Goal: Task Accomplishment & Management: Use online tool/utility

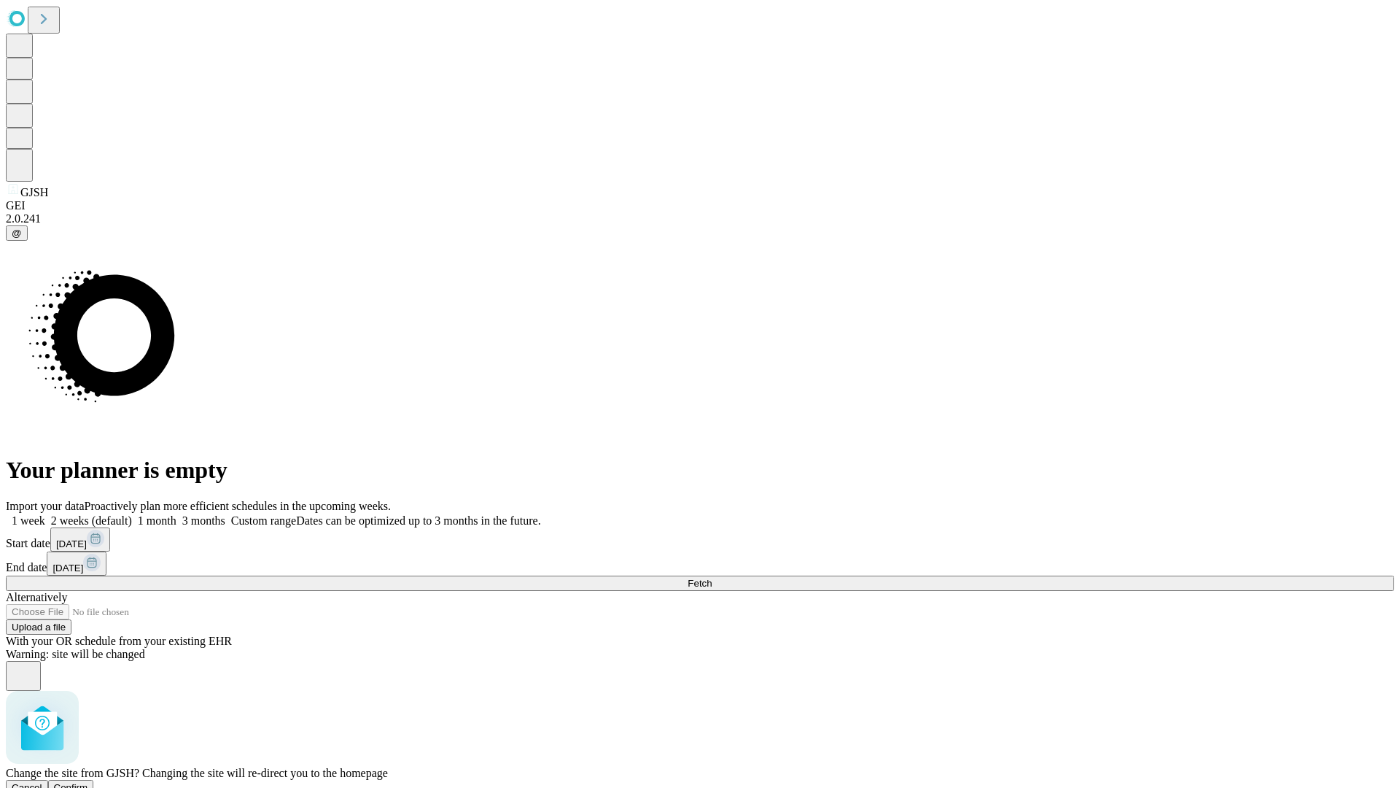
click at [88, 782] on span "Confirm" at bounding box center [71, 787] width 34 height 11
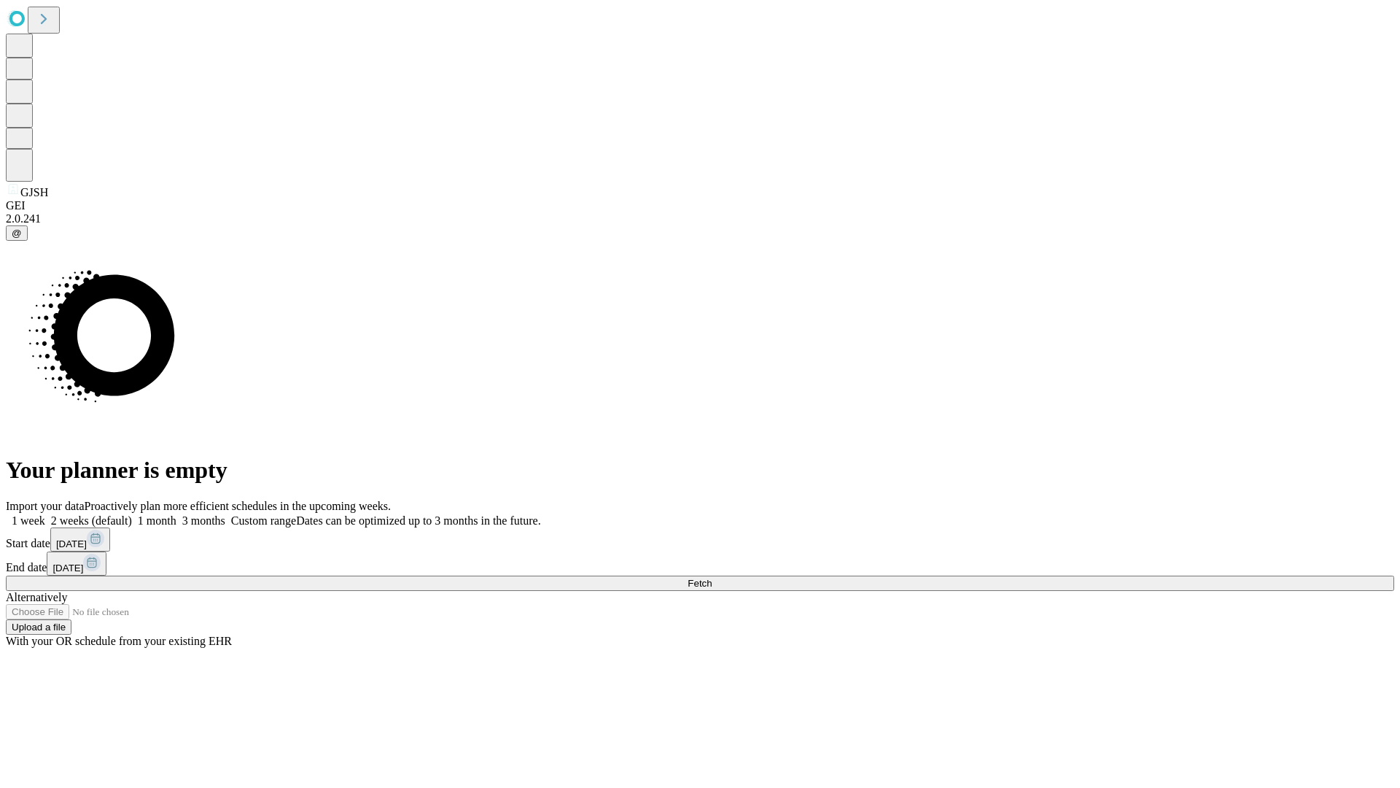
click at [132, 514] on label "2 weeks (default)" at bounding box center [88, 520] width 87 height 12
click at [712, 578] on span "Fetch" at bounding box center [700, 583] width 24 height 11
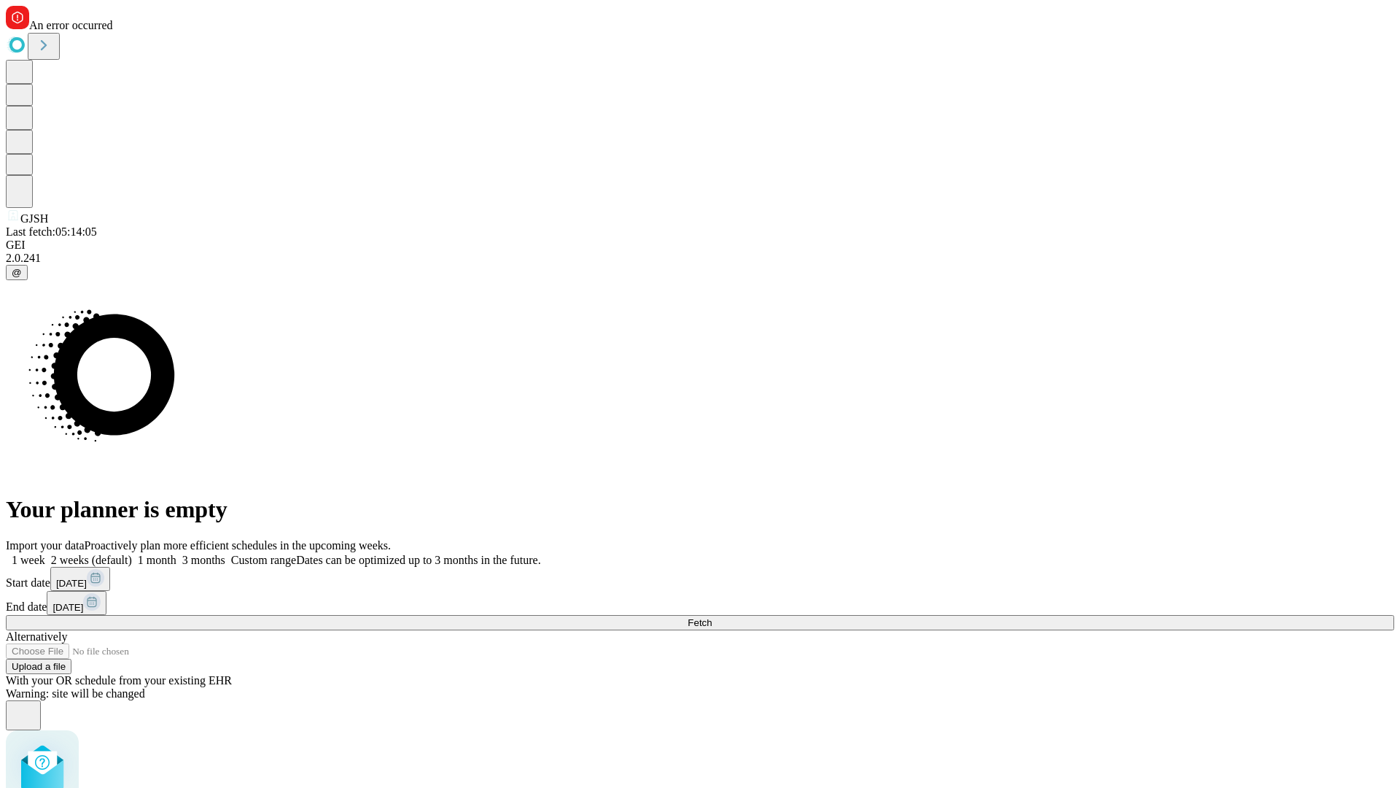
click at [132, 554] on label "2 weeks (default)" at bounding box center [88, 560] width 87 height 12
click at [712, 617] on span "Fetch" at bounding box center [700, 622] width 24 height 11
click at [132, 554] on label "2 weeks (default)" at bounding box center [88, 560] width 87 height 12
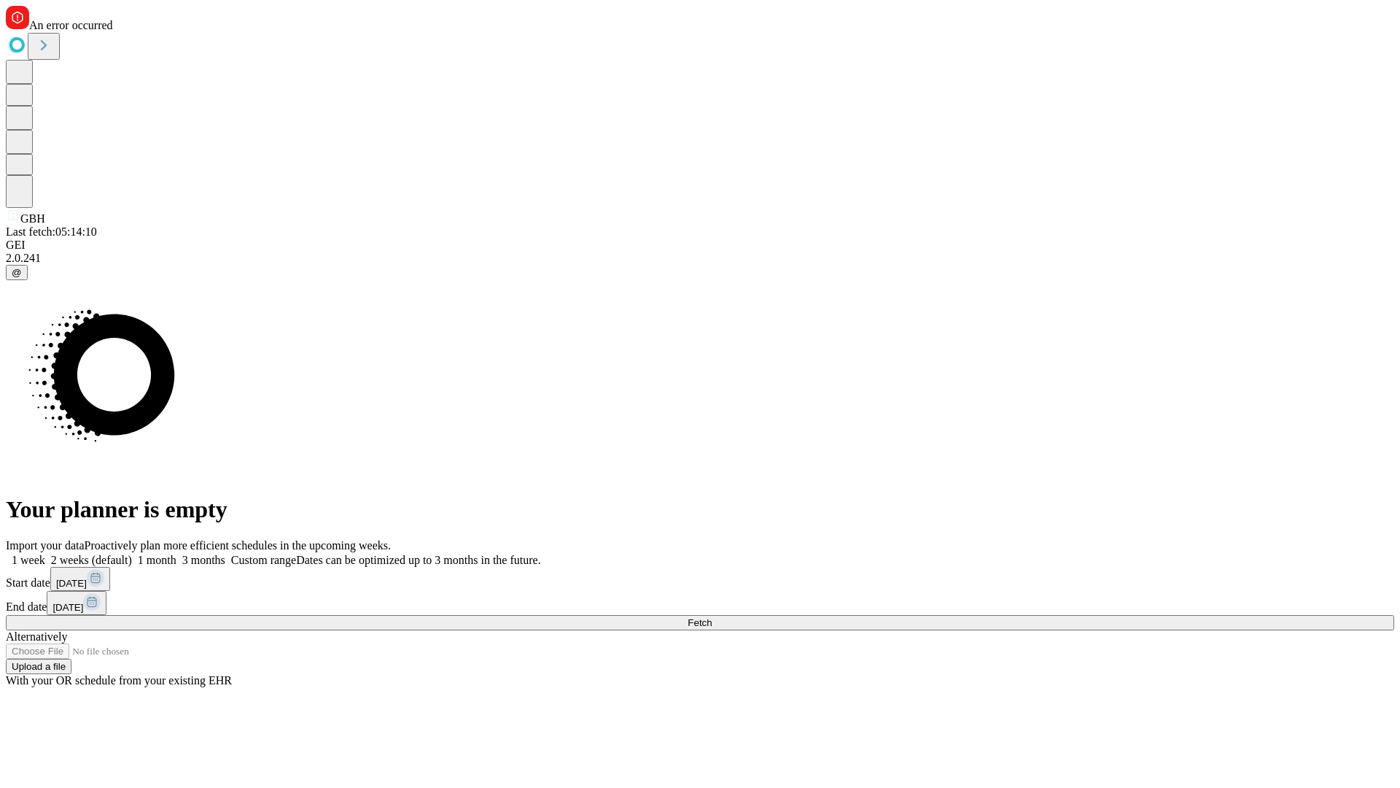
click at [712, 617] on span "Fetch" at bounding box center [700, 622] width 24 height 11
click at [132, 554] on label "2 weeks (default)" at bounding box center [88, 560] width 87 height 12
click at [712, 617] on span "Fetch" at bounding box center [700, 622] width 24 height 11
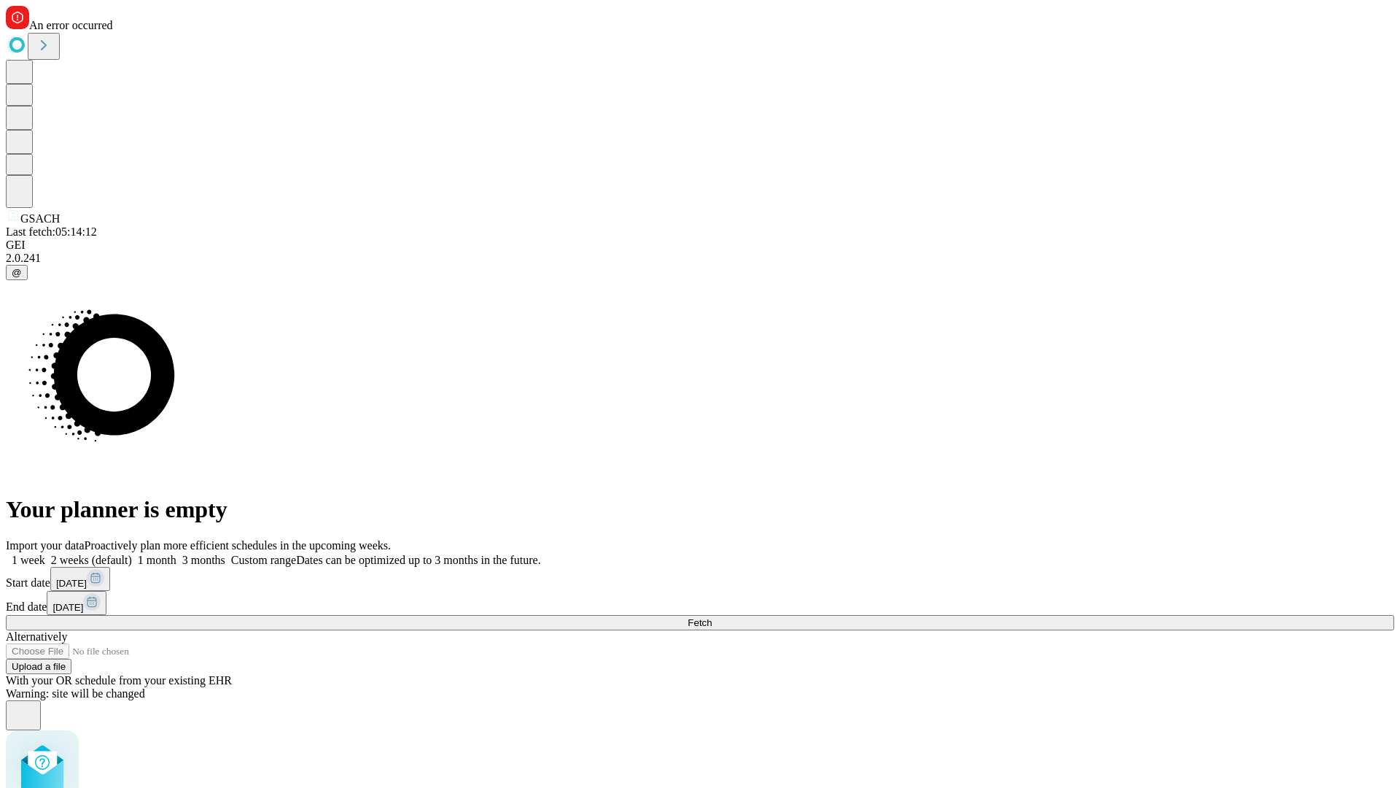
click at [132, 554] on label "2 weeks (default)" at bounding box center [88, 560] width 87 height 12
click at [712, 617] on span "Fetch" at bounding box center [700, 622] width 24 height 11
click at [132, 554] on label "2 weeks (default)" at bounding box center [88, 560] width 87 height 12
click at [712, 617] on span "Fetch" at bounding box center [700, 622] width 24 height 11
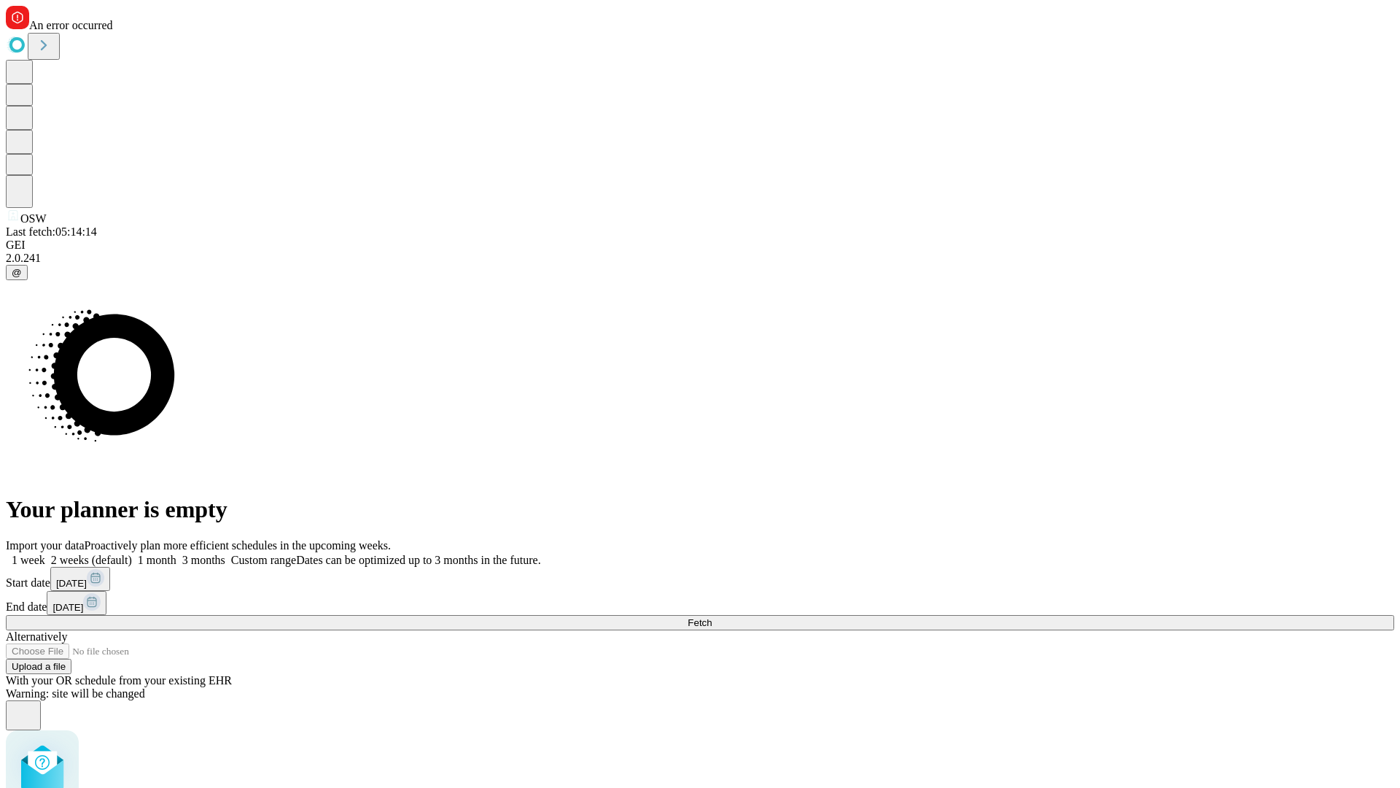
click at [132, 554] on label "2 weeks (default)" at bounding box center [88, 560] width 87 height 12
click at [712, 617] on span "Fetch" at bounding box center [700, 622] width 24 height 11
click at [132, 554] on label "2 weeks (default)" at bounding box center [88, 560] width 87 height 12
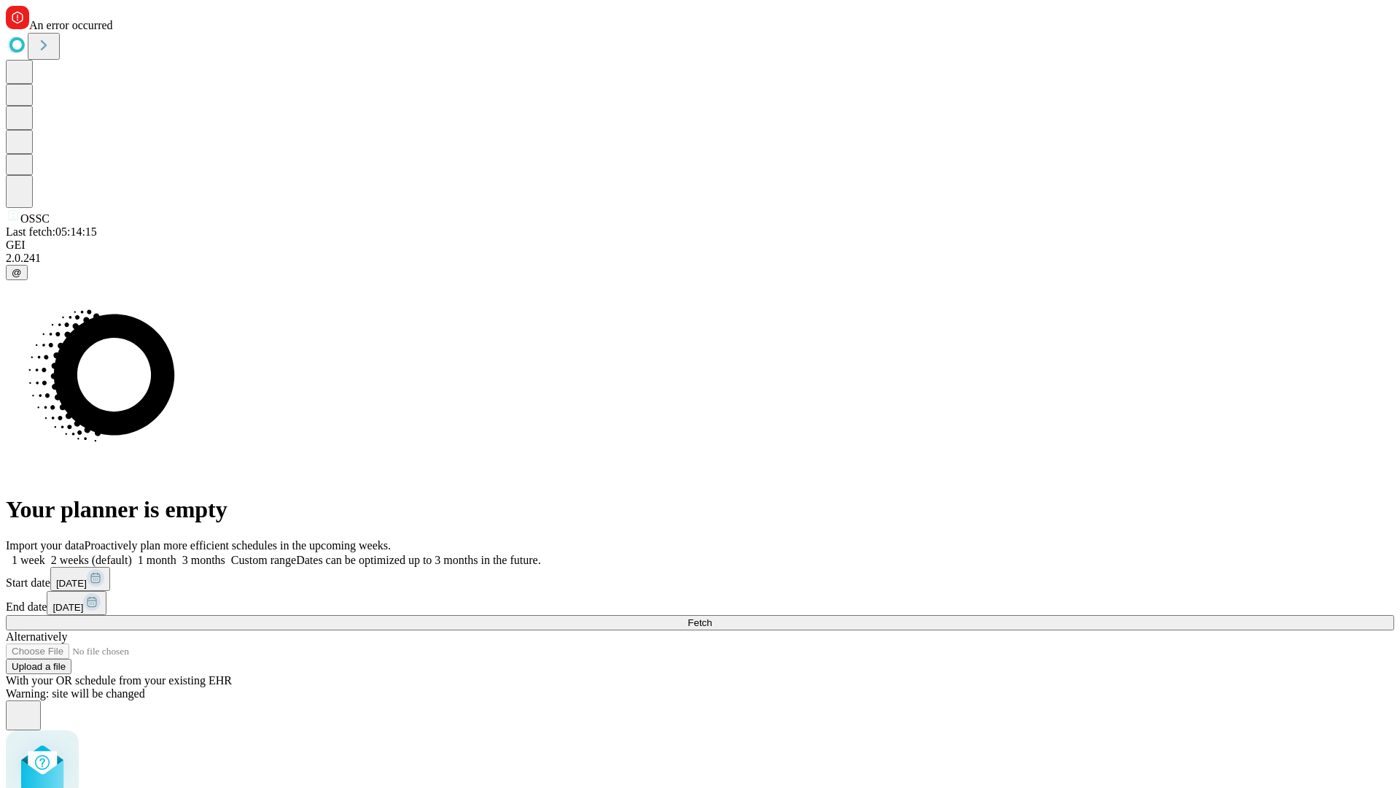
click at [712, 617] on span "Fetch" at bounding box center [700, 622] width 24 height 11
click at [132, 554] on label "2 weeks (default)" at bounding box center [88, 560] width 87 height 12
click at [712, 617] on span "Fetch" at bounding box center [700, 622] width 24 height 11
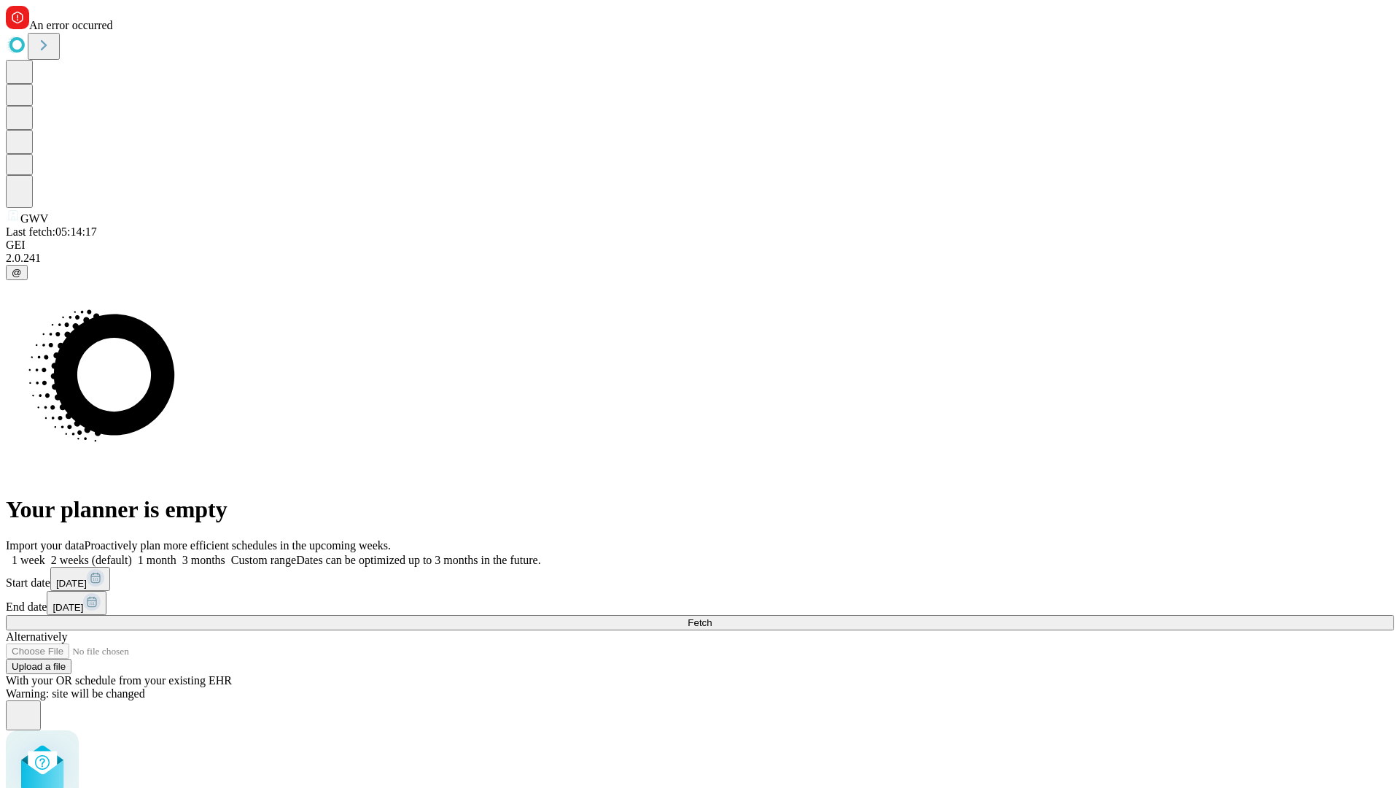
click at [132, 554] on label "2 weeks (default)" at bounding box center [88, 560] width 87 height 12
click at [712, 617] on span "Fetch" at bounding box center [700, 622] width 24 height 11
click at [132, 554] on label "2 weeks (default)" at bounding box center [88, 560] width 87 height 12
click at [712, 617] on span "Fetch" at bounding box center [700, 622] width 24 height 11
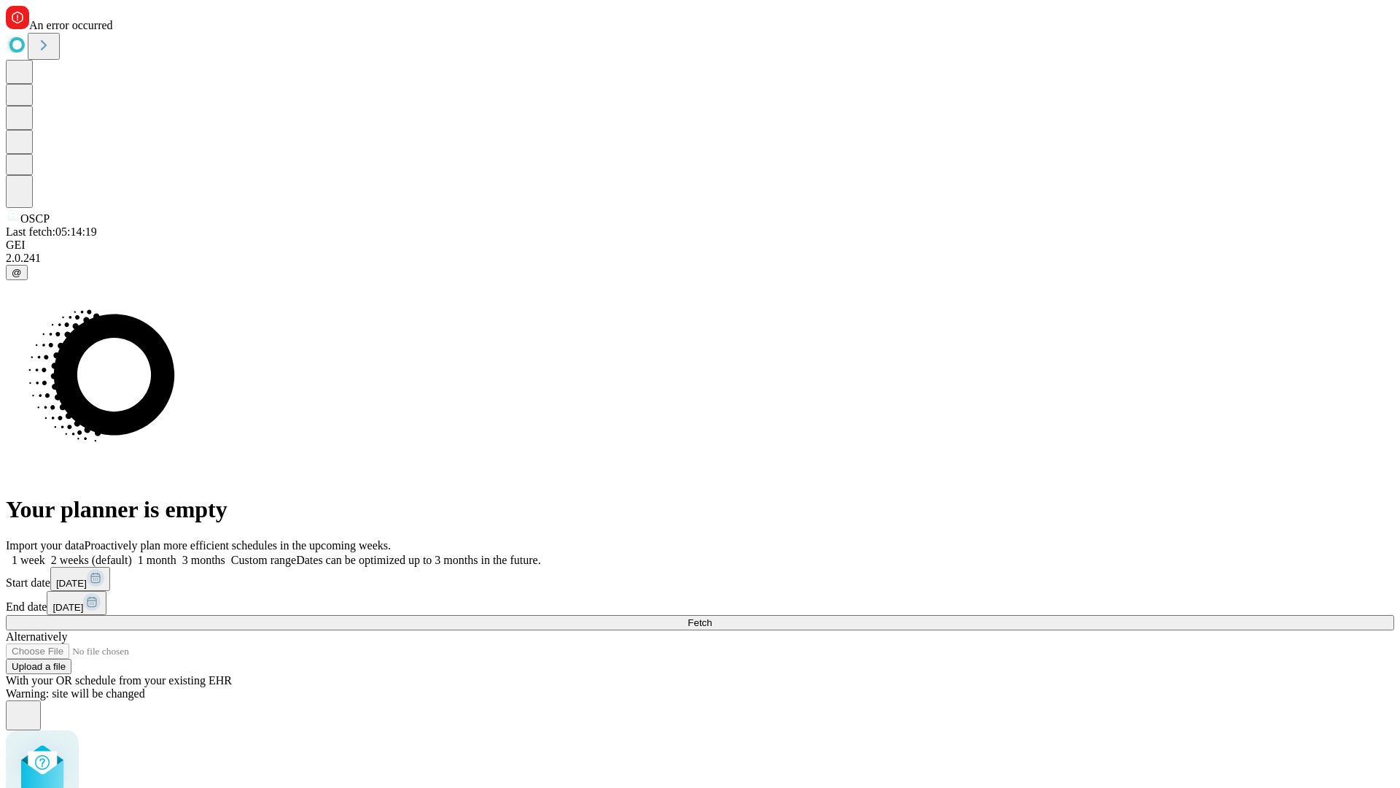
click at [132, 554] on label "2 weeks (default)" at bounding box center [88, 560] width 87 height 12
click at [712, 617] on span "Fetch" at bounding box center [700, 622] width 24 height 11
